Goal: Answer question/provide support: Answer question/provide support

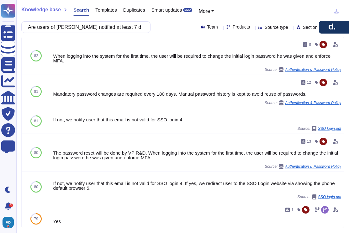
click at [59, 27] on input "Are users of [PERSON_NAME] notified at least 7 days before their current passwo…" at bounding box center [84, 27] width 119 height 11
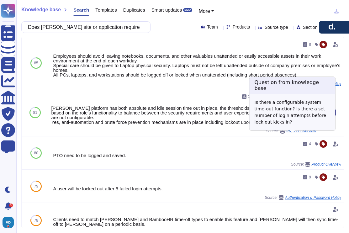
click at [295, 133] on span "Product Overview" at bounding box center [301, 131] width 30 height 4
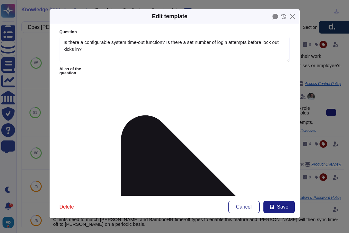
type textarea "Is there a configurable system time-out function? Is there a set number of logi…"
type textarea "[PERSON_NAME] platform has both absolute and idle session time out in place, th…"
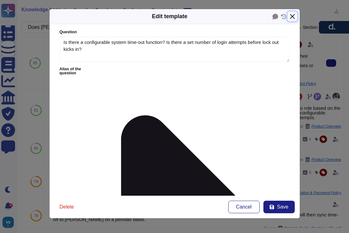
drag, startPoint x: 292, startPoint y: 17, endPoint x: 293, endPoint y: 42, distance: 25.4
click at [292, 17] on button "Close" at bounding box center [292, 17] width 10 height 10
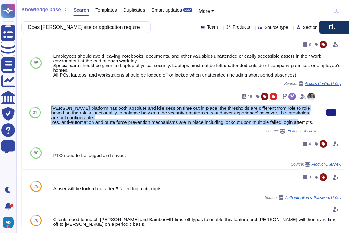
drag, startPoint x: 65, startPoint y: 115, endPoint x: 50, endPoint y: 108, distance: 16.7
click at [50, 108] on div "19 [PERSON_NAME] platform has both absolute and idle session time out in place,…" at bounding box center [184, 112] width 270 height 47
copy div "[PERSON_NAME] platform has both absolute and idle session time out in place, th…"
